Goal: Register for event/course

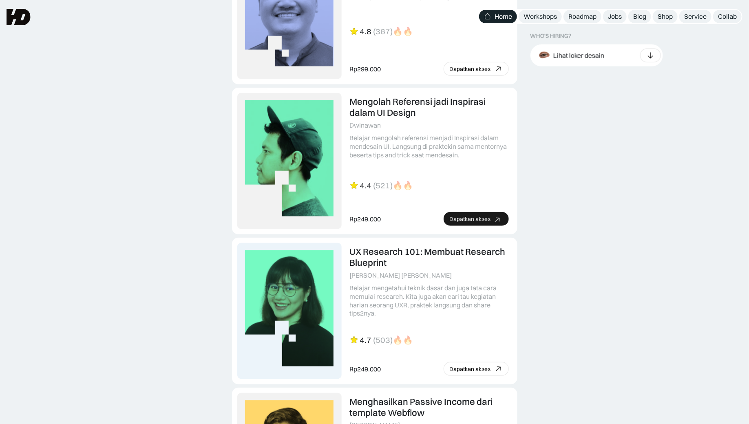
scroll to position [1826, 0]
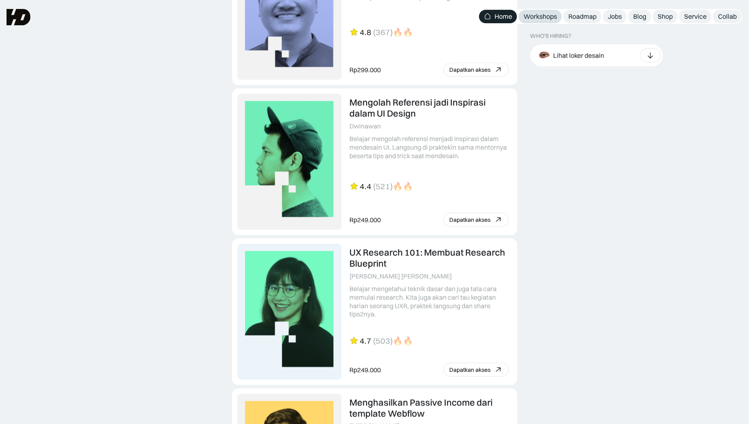
click at [547, 15] on div "Workshops" at bounding box center [539, 16] width 33 height 9
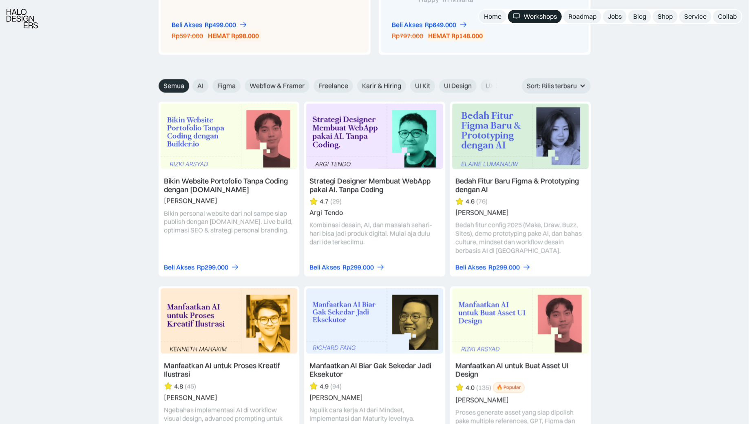
scroll to position [909, 0]
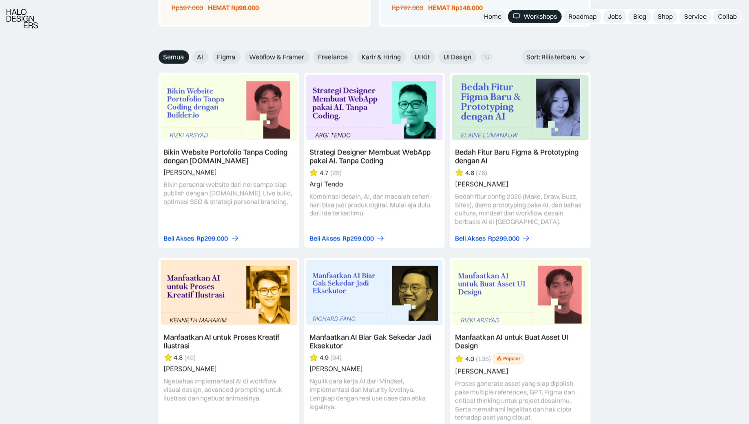
click at [222, 145] on link at bounding box center [229, 160] width 141 height 175
click at [397, 112] on link at bounding box center [374, 160] width 141 height 175
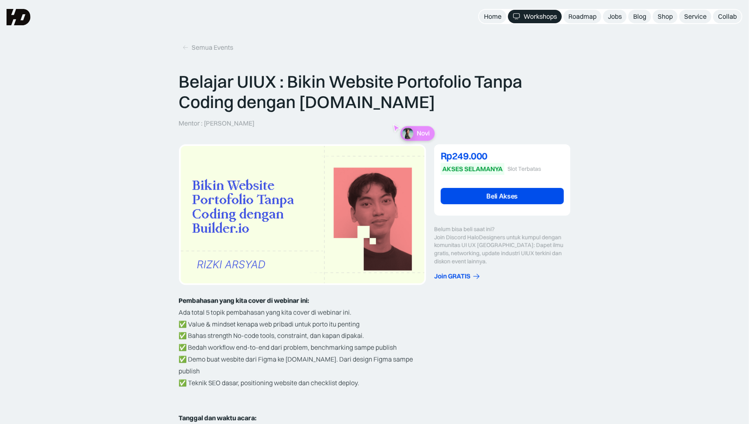
click at [518, 169] on div "Slot Terbatas" at bounding box center [523, 168] width 33 height 7
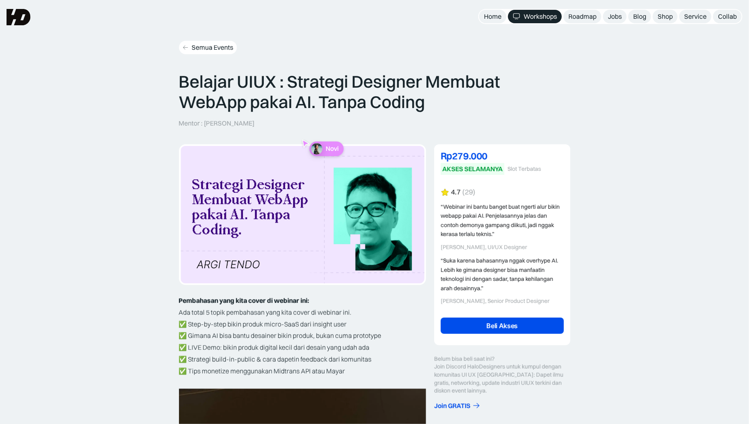
click at [194, 46] on div "Semua Events" at bounding box center [213, 47] width 42 height 9
